Goal: Check status: Check status

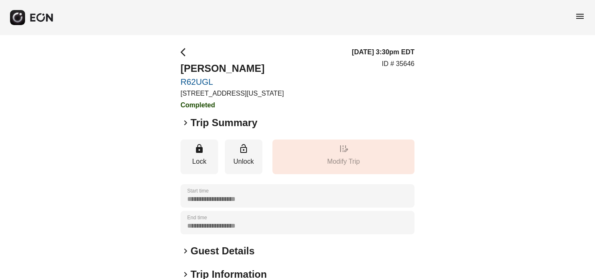
click at [579, 15] on span "menu" at bounding box center [580, 16] width 10 height 10
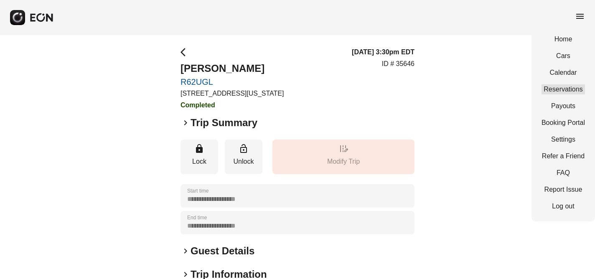
click at [567, 89] on link "Reservations" at bounding box center [563, 89] width 43 height 10
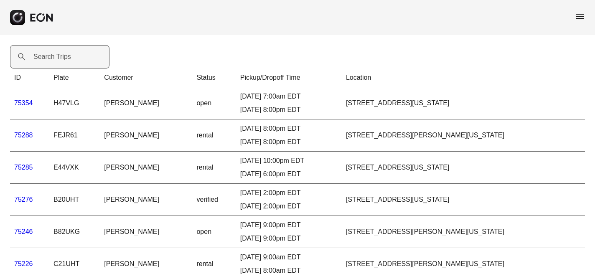
click at [40, 58] on label "Search Trips" at bounding box center [52, 57] width 38 height 10
click at [40, 58] on Trips "Search Trips" at bounding box center [59, 56] width 99 height 23
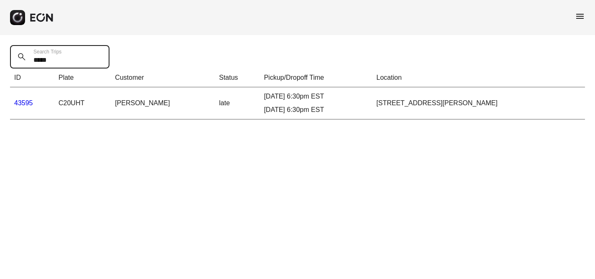
type Trips "*****"
click at [23, 102] on link "43595" at bounding box center [23, 102] width 19 height 7
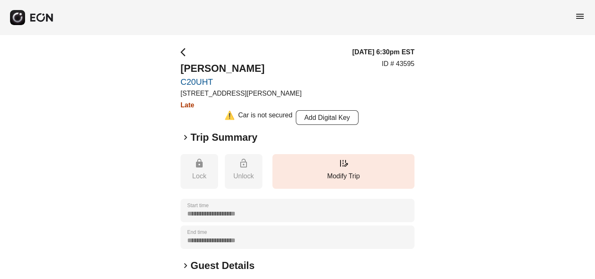
scroll to position [152, 0]
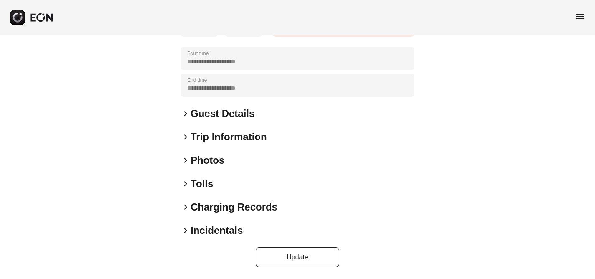
click at [186, 230] on span "keyboard_arrow_right" at bounding box center [186, 231] width 10 height 10
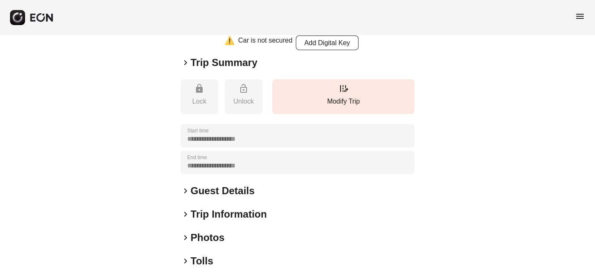
scroll to position [15, 0]
